Goal: Find specific page/section: Find specific page/section

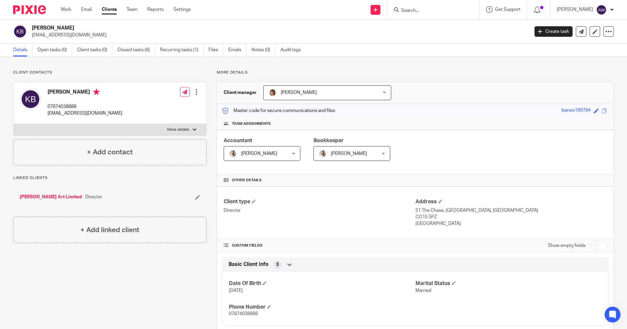
click at [417, 10] on input "Search" at bounding box center [429, 11] width 59 height 6
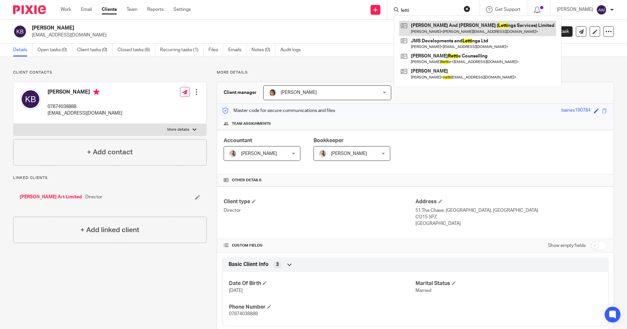
type input "letti"
click at [444, 27] on link at bounding box center [477, 28] width 157 height 15
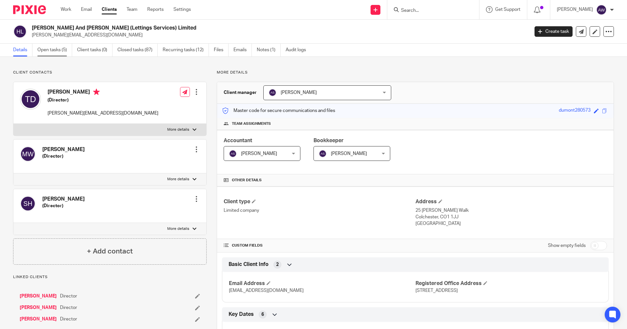
click at [62, 49] on link "Open tasks (5)" at bounding box center [54, 50] width 35 height 13
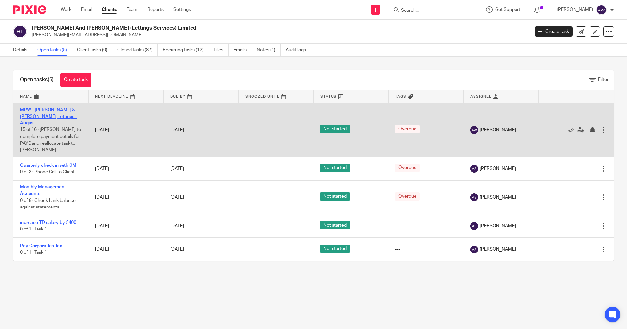
click at [47, 109] on link "MPW - Harris & Wood Lettings - August" at bounding box center [48, 117] width 57 height 18
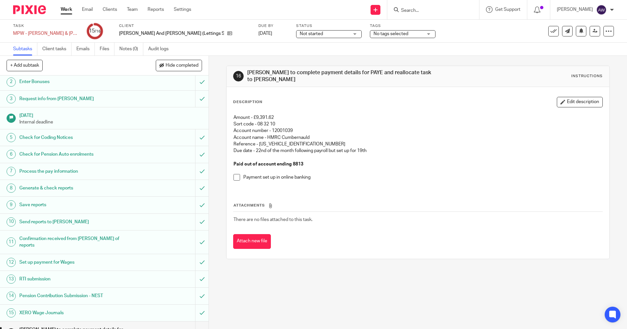
scroll to position [28, 0]
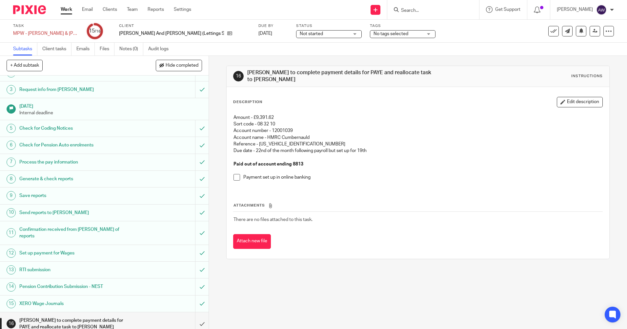
click at [414, 10] on input "Search" at bounding box center [429, 11] width 59 height 6
click at [420, 11] on input "Search" at bounding box center [429, 11] width 59 height 6
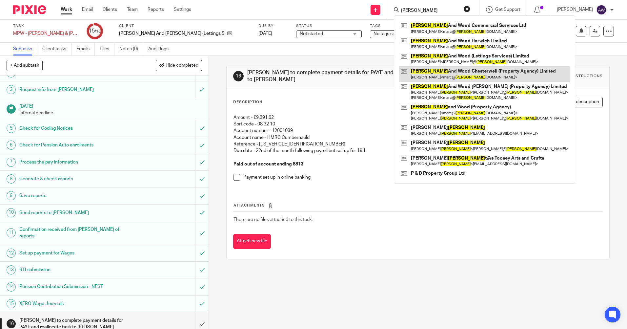
type input "harris"
click at [448, 74] on link at bounding box center [484, 73] width 171 height 15
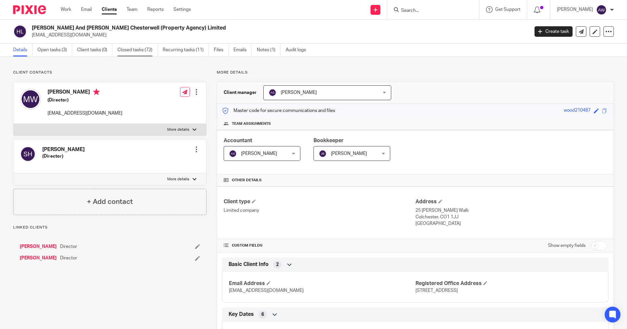
click at [134, 49] on link "Closed tasks (72)" at bounding box center [137, 50] width 40 height 13
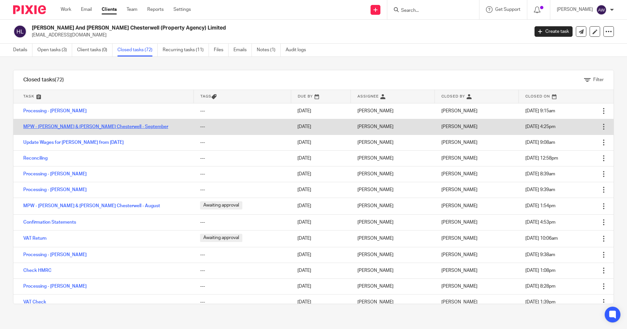
click at [78, 126] on link "MPW - [PERSON_NAME] & [PERSON_NAME] Chesterwell - September" at bounding box center [95, 126] width 145 height 5
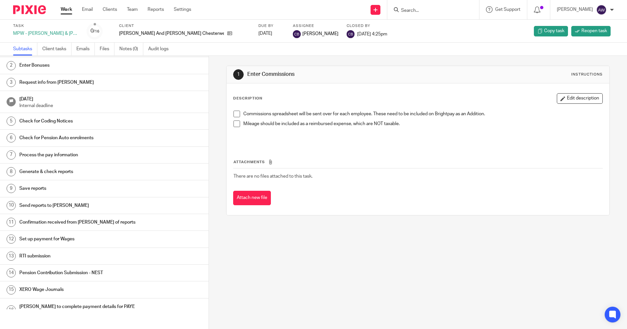
scroll to position [28, 0]
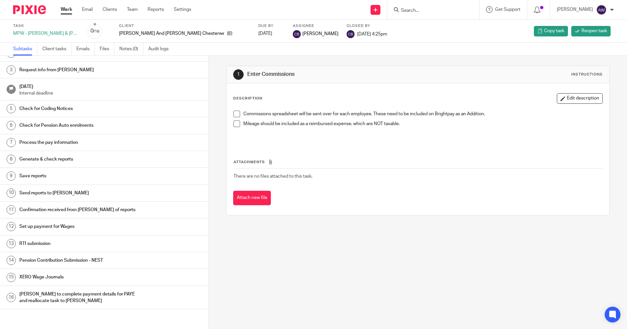
click at [70, 296] on h1 "[PERSON_NAME] to complete payment details for PAYE and reallocate task to [PERS…" at bounding box center [80, 297] width 122 height 17
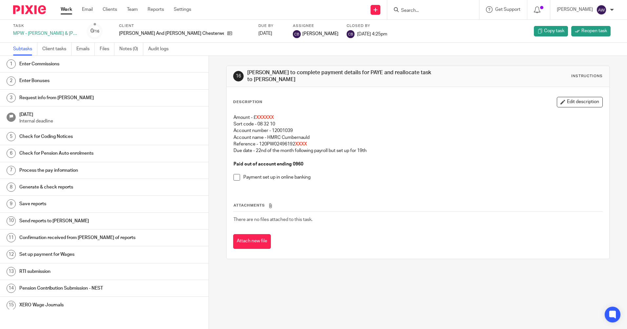
click at [411, 14] on form at bounding box center [435, 10] width 70 height 8
click at [409, 11] on input "Search" at bounding box center [429, 11] width 59 height 6
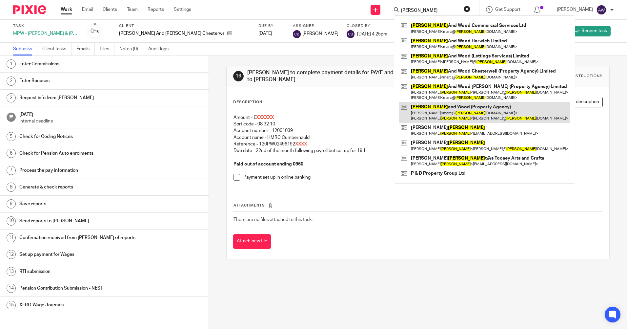
type input "[PERSON_NAME]"
click at [470, 112] on link at bounding box center [484, 112] width 171 height 20
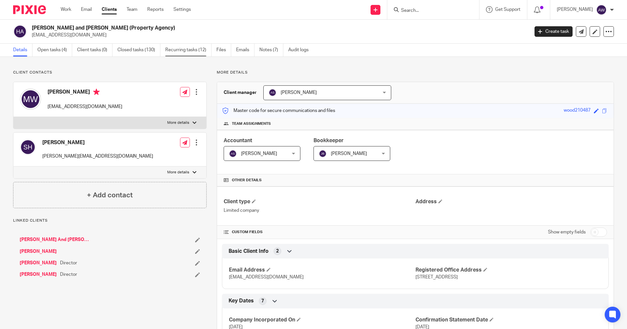
click at [187, 51] on link "Recurring tasks (12)" at bounding box center [188, 50] width 46 height 13
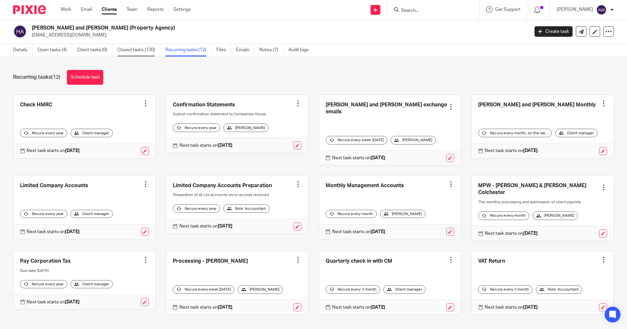
click at [148, 46] on link "Closed tasks (130)" at bounding box center [138, 50] width 43 height 13
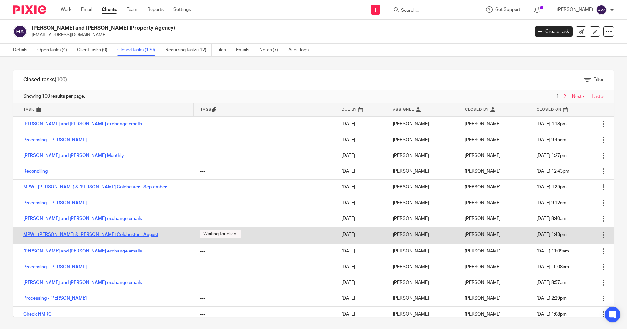
click at [99, 235] on link "MPW - Harris & Wood Colchester - August" at bounding box center [90, 234] width 135 height 5
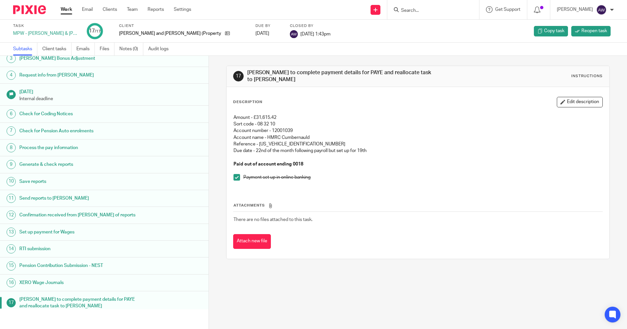
scroll to position [45, 0]
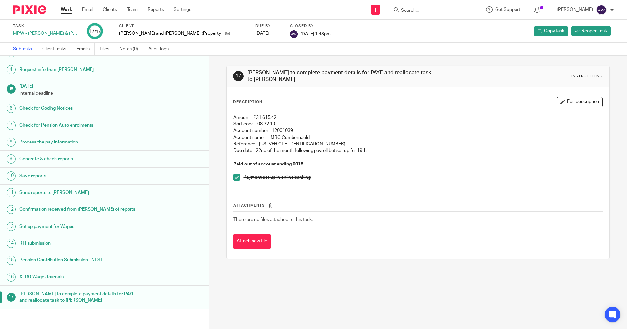
click at [420, 10] on input "Search" at bounding box center [429, 11] width 59 height 6
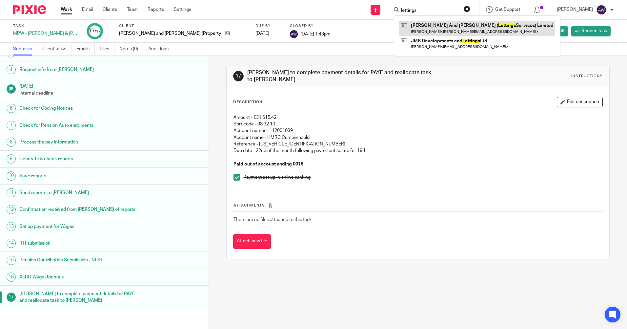
type input "lettings"
click at [478, 27] on link at bounding box center [477, 28] width 156 height 15
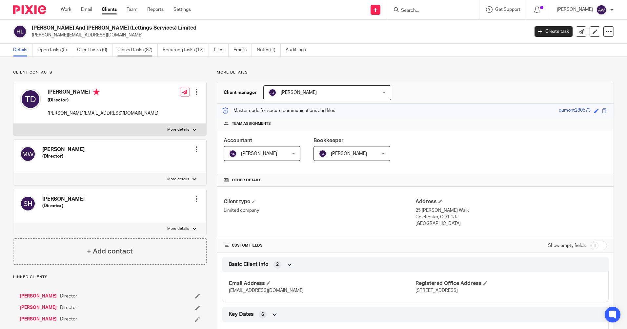
click at [128, 48] on link "Closed tasks (87)" at bounding box center [137, 50] width 40 height 13
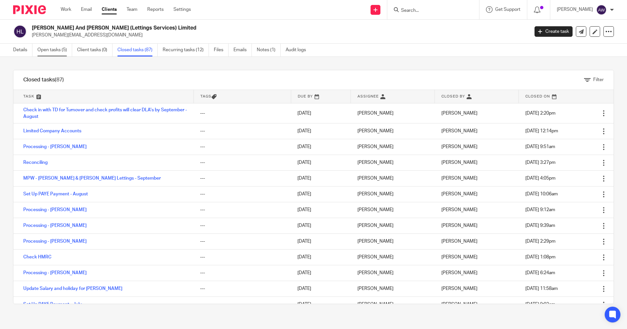
click at [58, 51] on link "Open tasks (5)" at bounding box center [54, 50] width 35 height 13
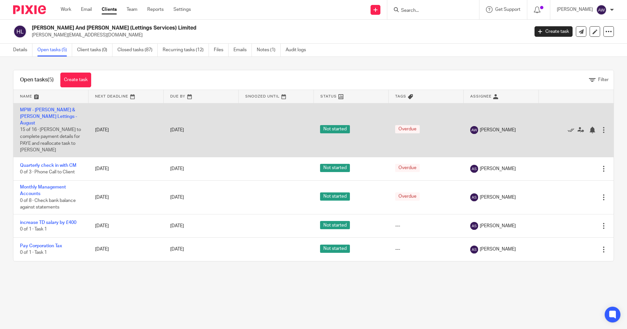
click at [51, 112] on td "MPW - [PERSON_NAME] & [PERSON_NAME] Lettings - [DATE] of 16 · [PERSON_NAME] to …" at bounding box center [50, 130] width 75 height 54
click at [51, 113] on td "MPW - [PERSON_NAME] & [PERSON_NAME] Lettings - [DATE] of 16 · [PERSON_NAME] to …" at bounding box center [50, 130] width 75 height 54
click at [50, 114] on link "MPW - Harris & Wood Lettings - August" at bounding box center [48, 117] width 57 height 18
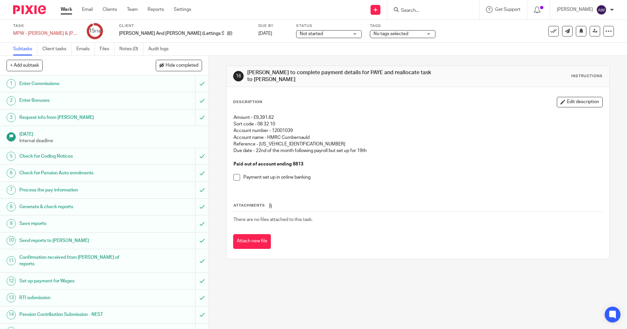
click at [421, 12] on input "Search" at bounding box center [429, 11] width 59 height 6
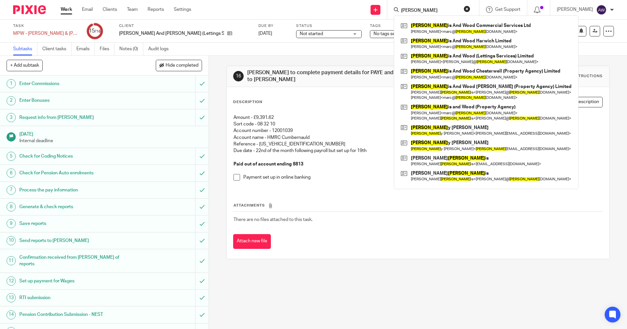
type input "[PERSON_NAME]"
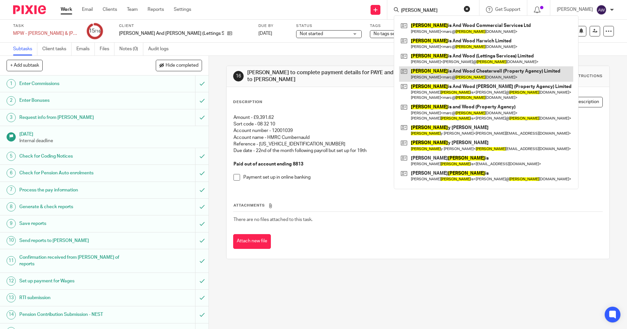
click at [460, 76] on link at bounding box center [486, 73] width 174 height 15
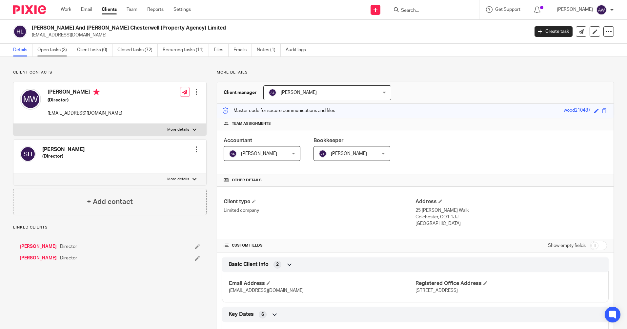
click at [50, 48] on link "Open tasks (3)" at bounding box center [54, 50] width 35 height 13
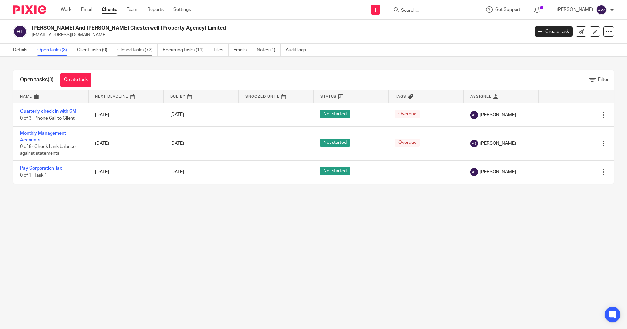
click at [133, 50] on link "Closed tasks (72)" at bounding box center [137, 50] width 40 height 13
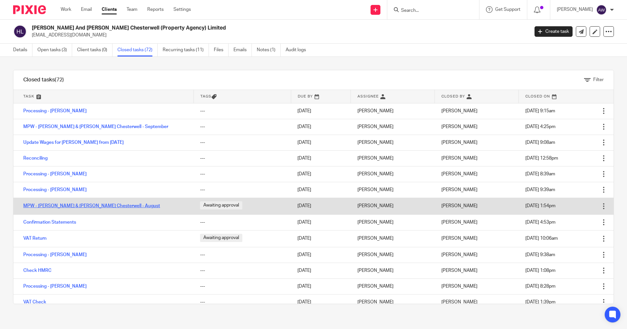
click at [80, 205] on link "MPW - Harris & Wood Chesterwell - August" at bounding box center [91, 205] width 137 height 5
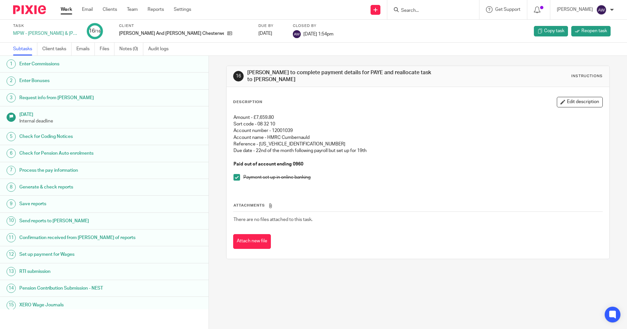
click at [411, 10] on input "Search" at bounding box center [429, 11] width 59 height 6
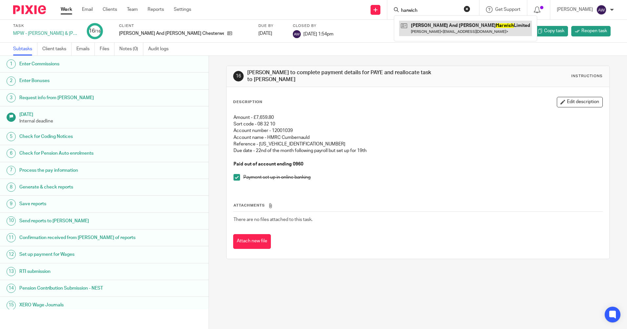
type input "harwich"
click at [420, 31] on link at bounding box center [465, 28] width 133 height 15
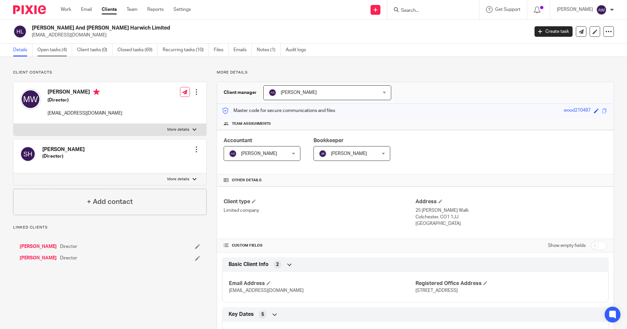
click at [59, 51] on link "Open tasks (4)" at bounding box center [54, 50] width 35 height 13
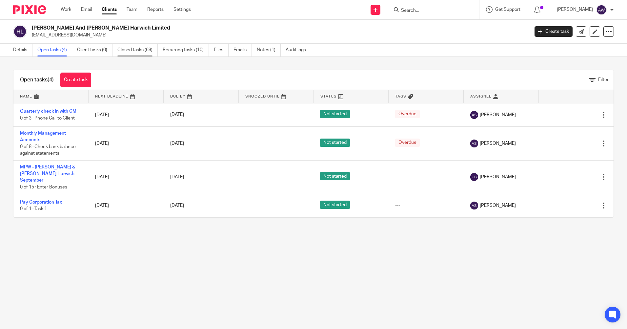
click at [137, 50] on link "Closed tasks (69)" at bounding box center [137, 50] width 40 height 13
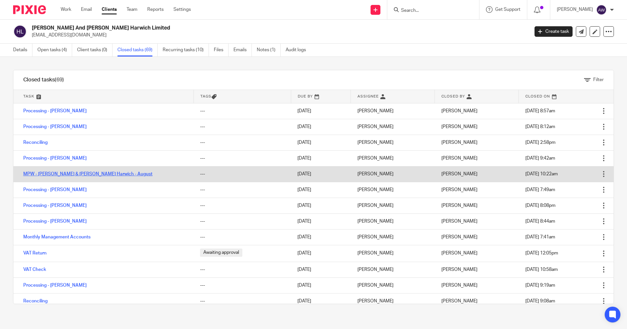
click at [71, 175] on link "MPW - Harris & Wood Harwich - August" at bounding box center [87, 174] width 129 height 5
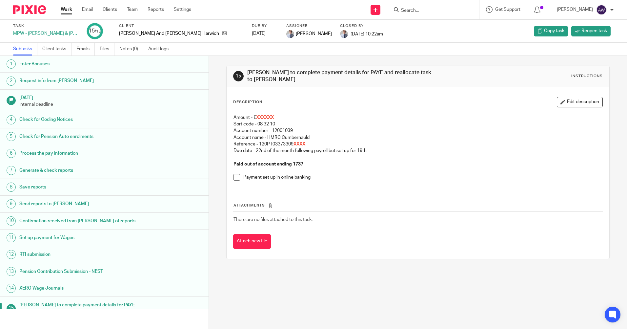
click at [430, 12] on input "Search" at bounding box center [429, 11] width 59 height 6
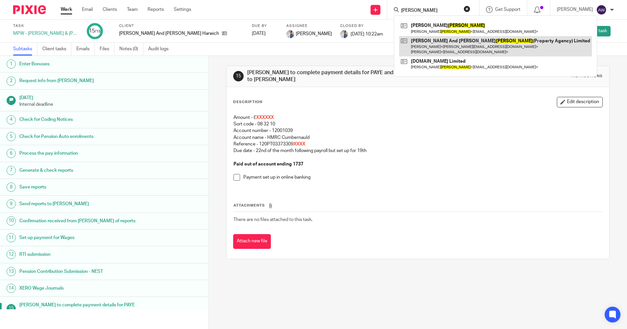
type input "witham"
click at [437, 44] on link at bounding box center [495, 46] width 193 height 20
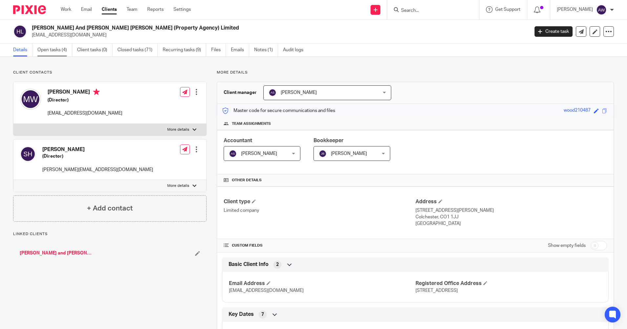
click at [59, 50] on link "Open tasks (4)" at bounding box center [54, 50] width 35 height 13
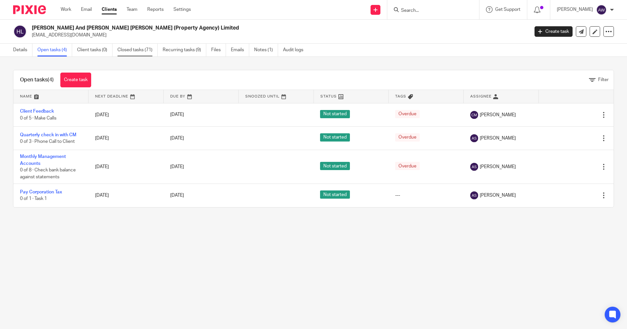
click at [145, 51] on link "Closed tasks (71)" at bounding box center [137, 50] width 40 height 13
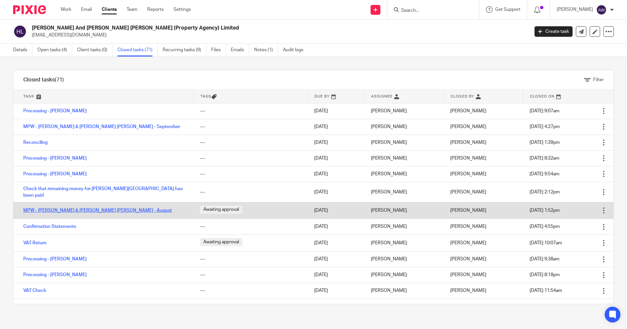
click at [85, 208] on link "MPW - [PERSON_NAME] & [PERSON_NAME] [PERSON_NAME] - August" at bounding box center [97, 210] width 149 height 5
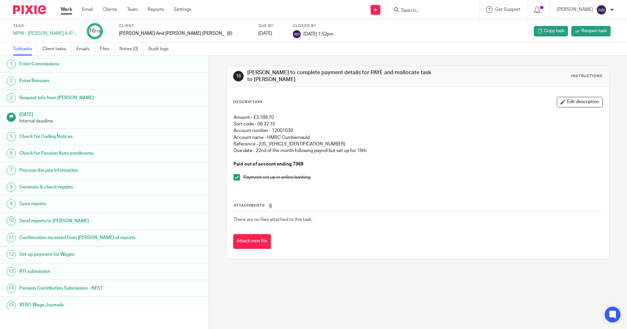
scroll to position [28, 0]
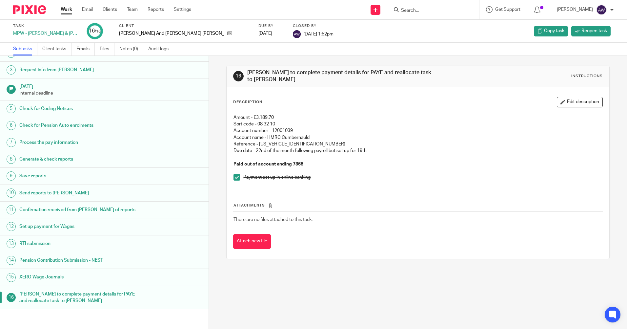
click at [418, 12] on input "Search" at bounding box center [429, 11] width 59 height 6
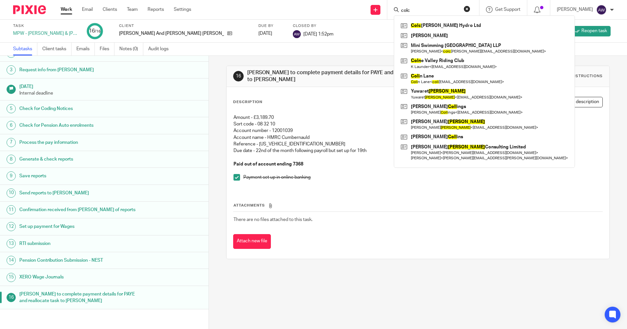
click at [417, 9] on input "colc" at bounding box center [429, 11] width 59 height 6
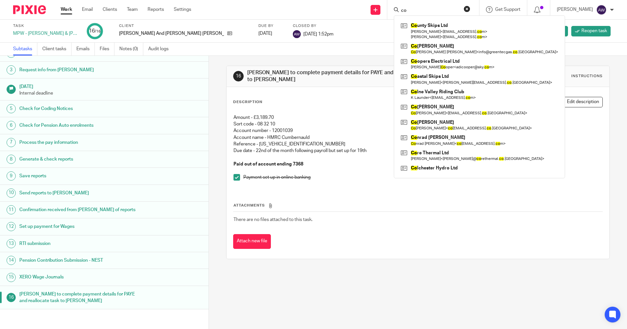
type input "c"
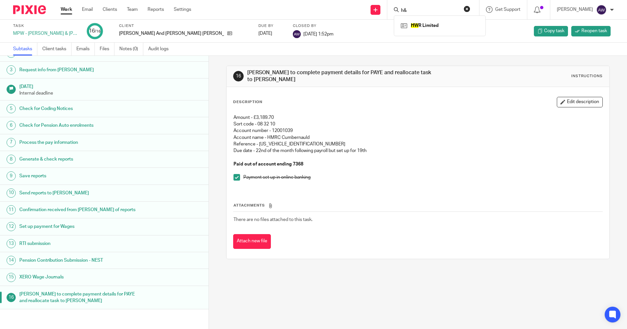
type input "h"
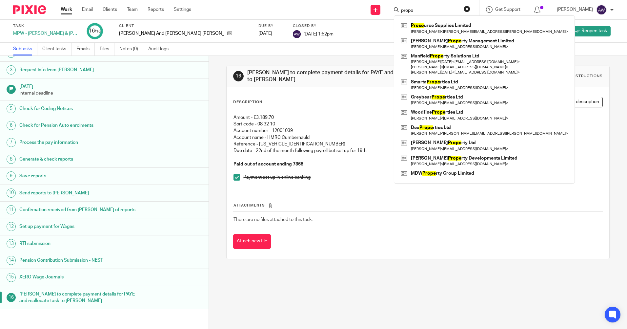
click at [419, 8] on input "propo" at bounding box center [429, 11] width 59 height 6
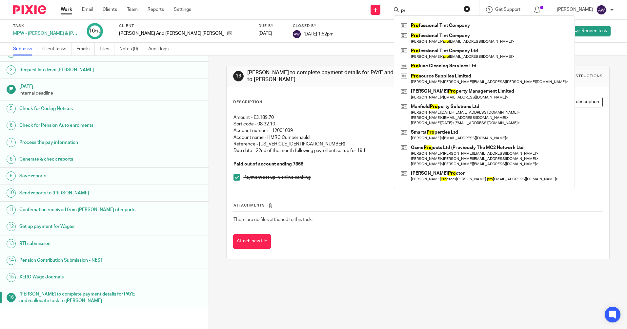
type input "p"
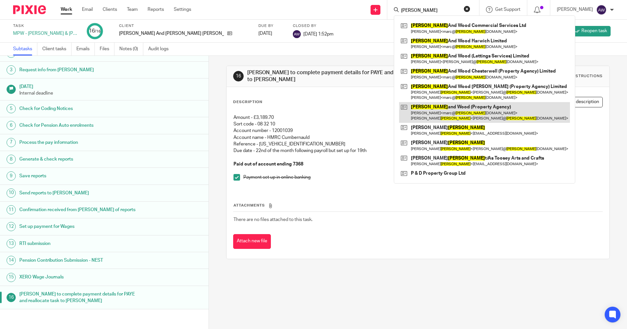
type input "harris"
click at [452, 112] on link at bounding box center [484, 112] width 171 height 20
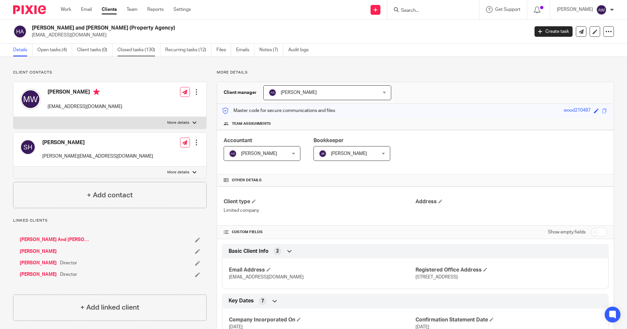
click at [138, 48] on link "Closed tasks (130)" at bounding box center [138, 50] width 43 height 13
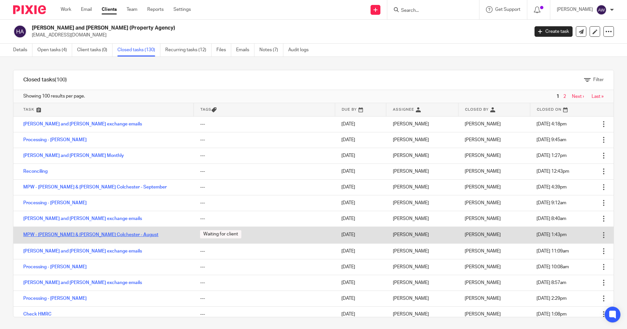
click at [101, 235] on link "MPW - [PERSON_NAME] & [PERSON_NAME] Colchester - August" at bounding box center [90, 234] width 135 height 5
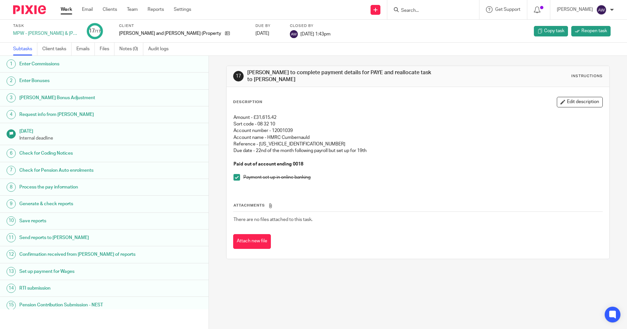
click at [414, 12] on input "Search" at bounding box center [429, 11] width 59 height 6
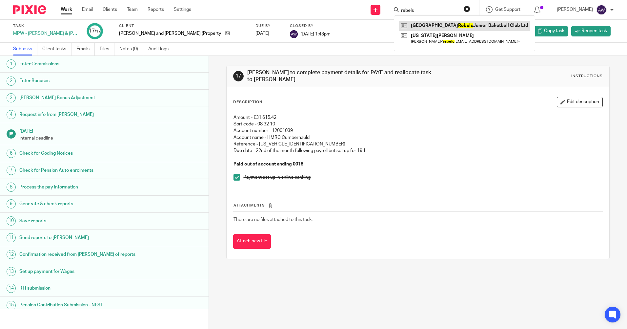
type input "rebels"
click at [433, 26] on link at bounding box center [464, 26] width 131 height 10
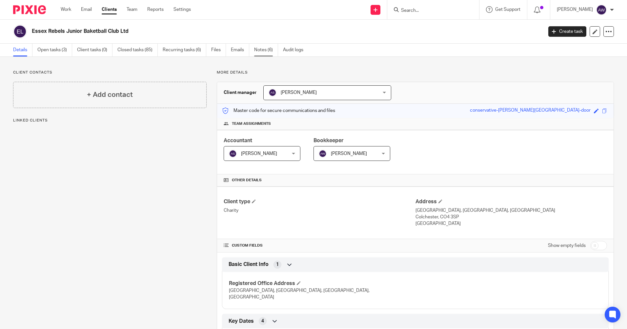
click at [266, 51] on link "Notes (6)" at bounding box center [266, 50] width 24 height 13
